Goal: Transaction & Acquisition: Purchase product/service

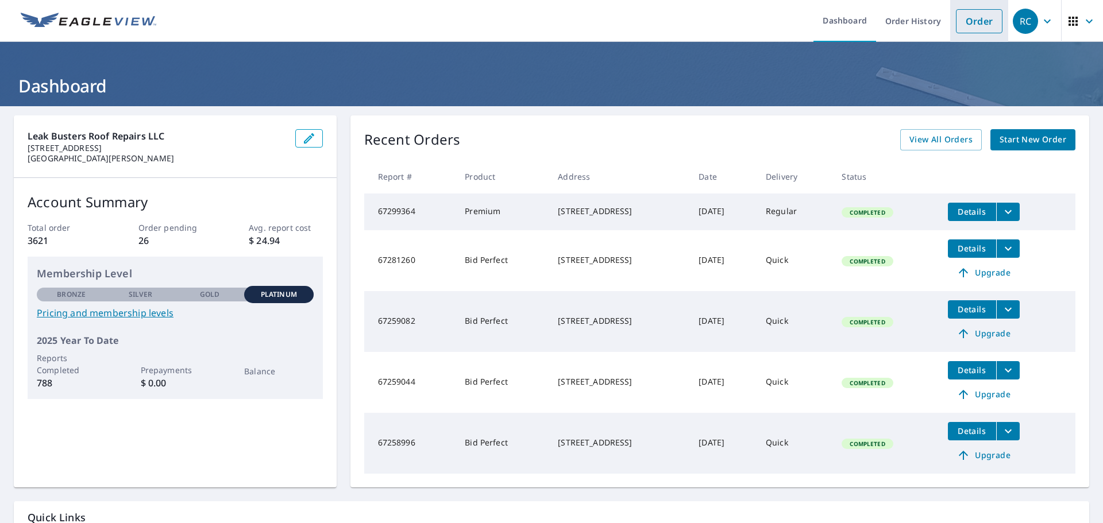
click at [964, 24] on link "Order" at bounding box center [979, 21] width 47 height 24
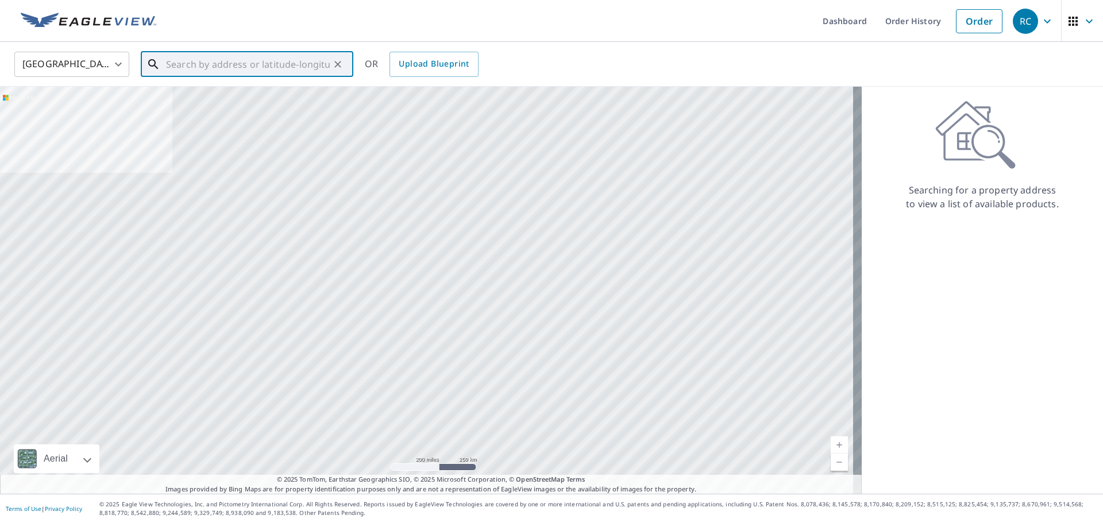
paste input "[STREET_ADDRESS]"
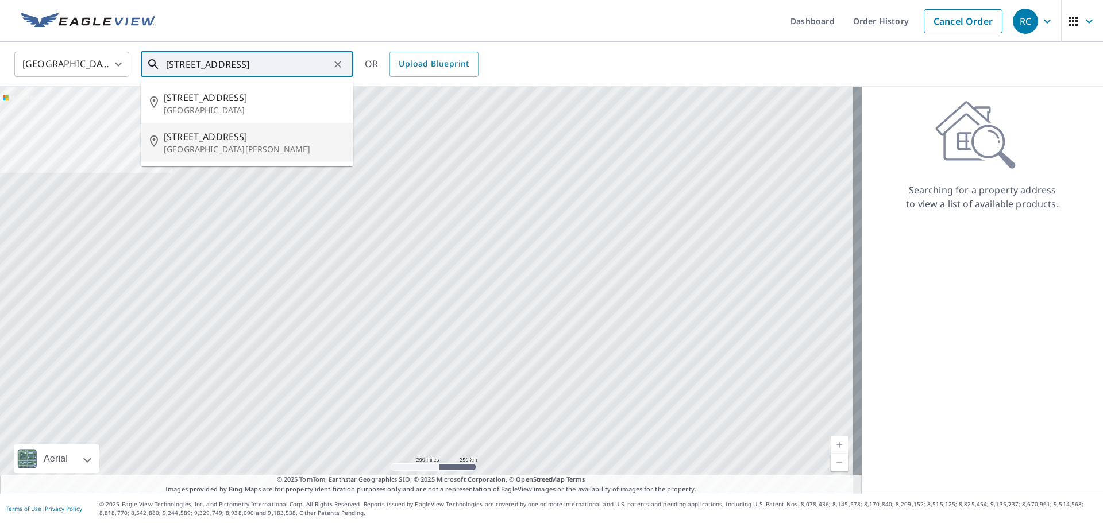
click at [208, 146] on p "[GEOGRAPHIC_DATA][PERSON_NAME]" at bounding box center [254, 149] width 180 height 11
type input "[STREET_ADDRESS][PERSON_NAME]"
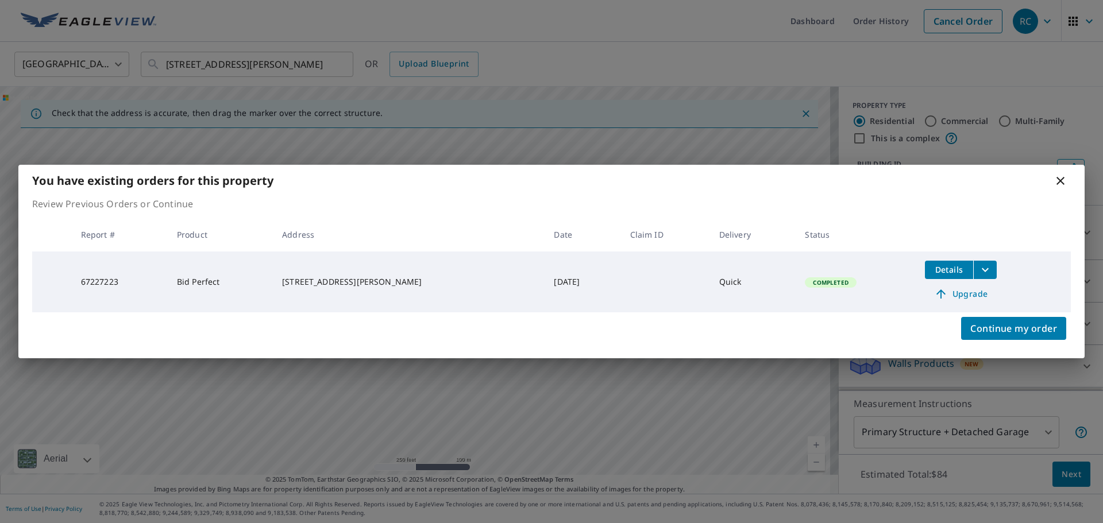
click at [956, 291] on span "Upgrade" at bounding box center [961, 294] width 58 height 14
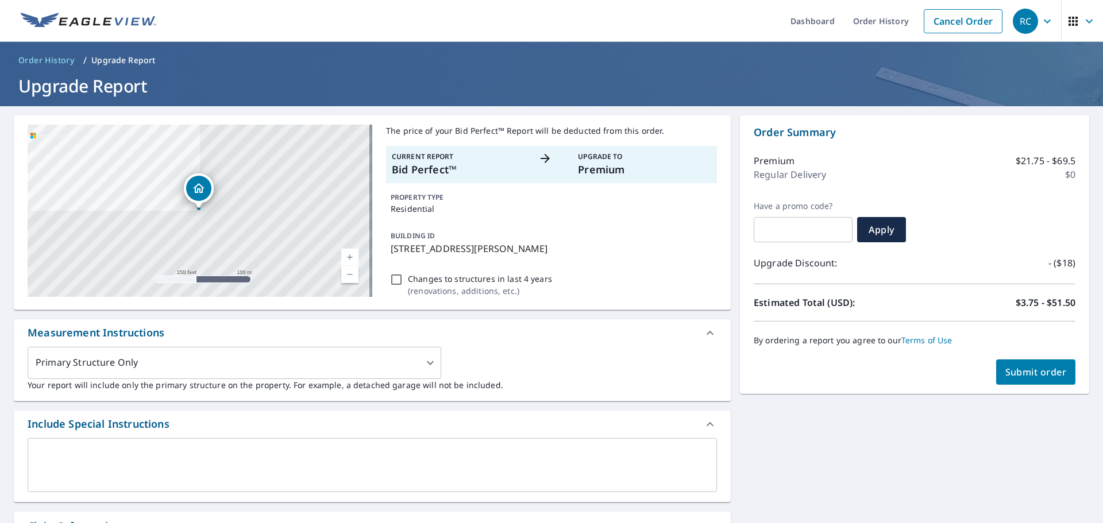
click at [1029, 377] on span "Submit order" at bounding box center [1035, 372] width 61 height 13
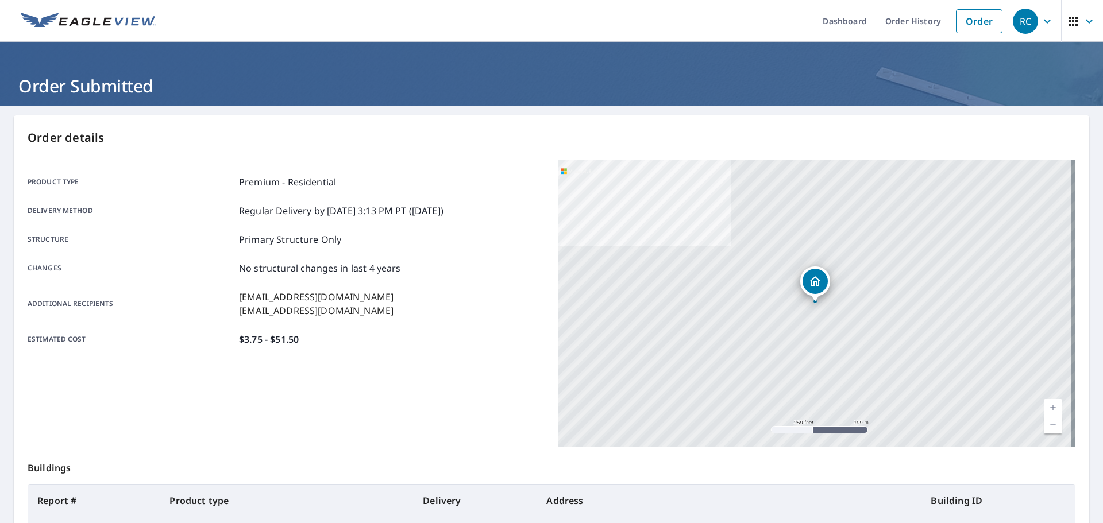
scroll to position [153, 0]
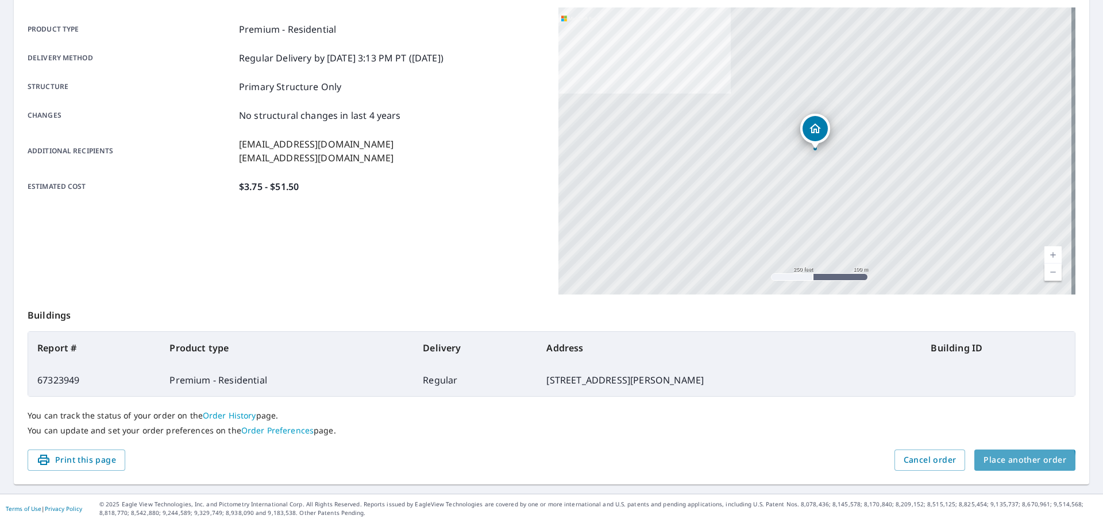
click at [1017, 464] on span "Place another order" at bounding box center [1024, 460] width 83 height 14
